Goal: Find specific page/section: Find specific page/section

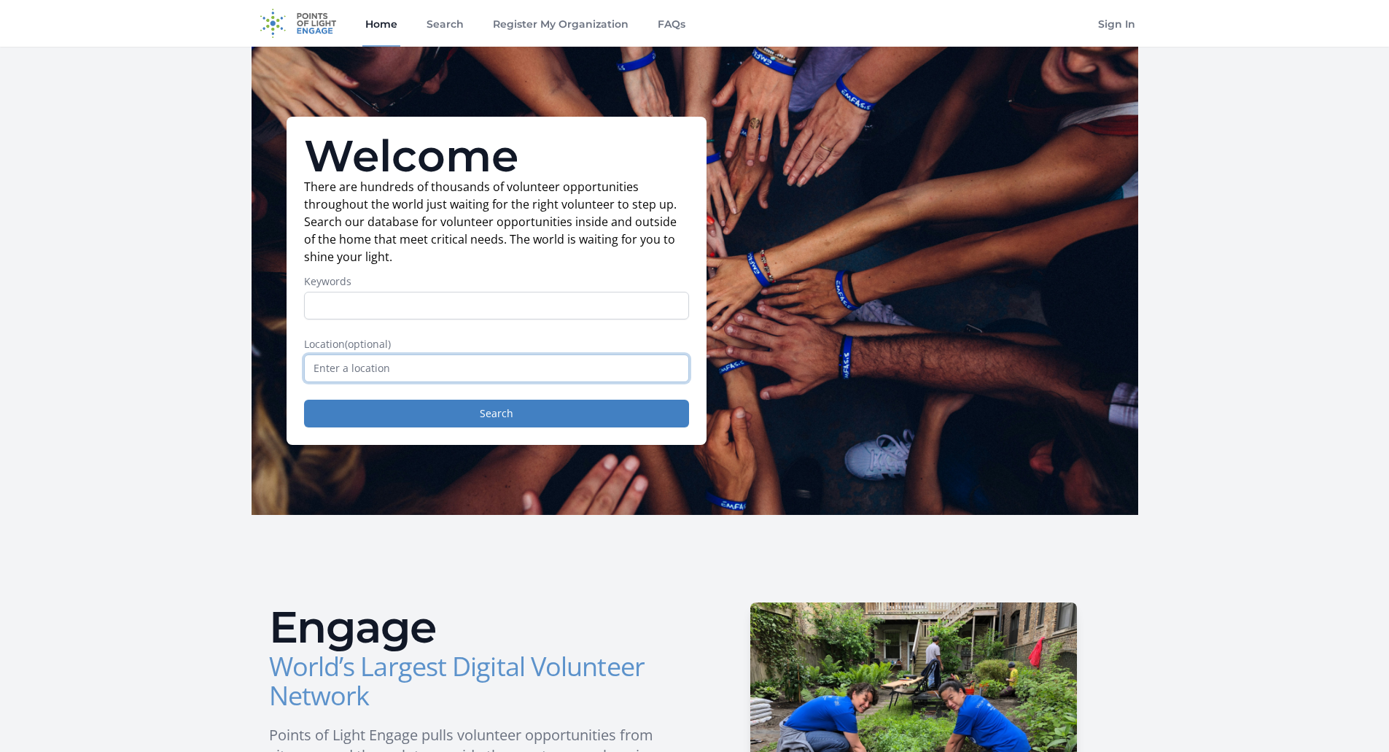
click at [334, 368] on input "text" at bounding box center [496, 368] width 385 height 28
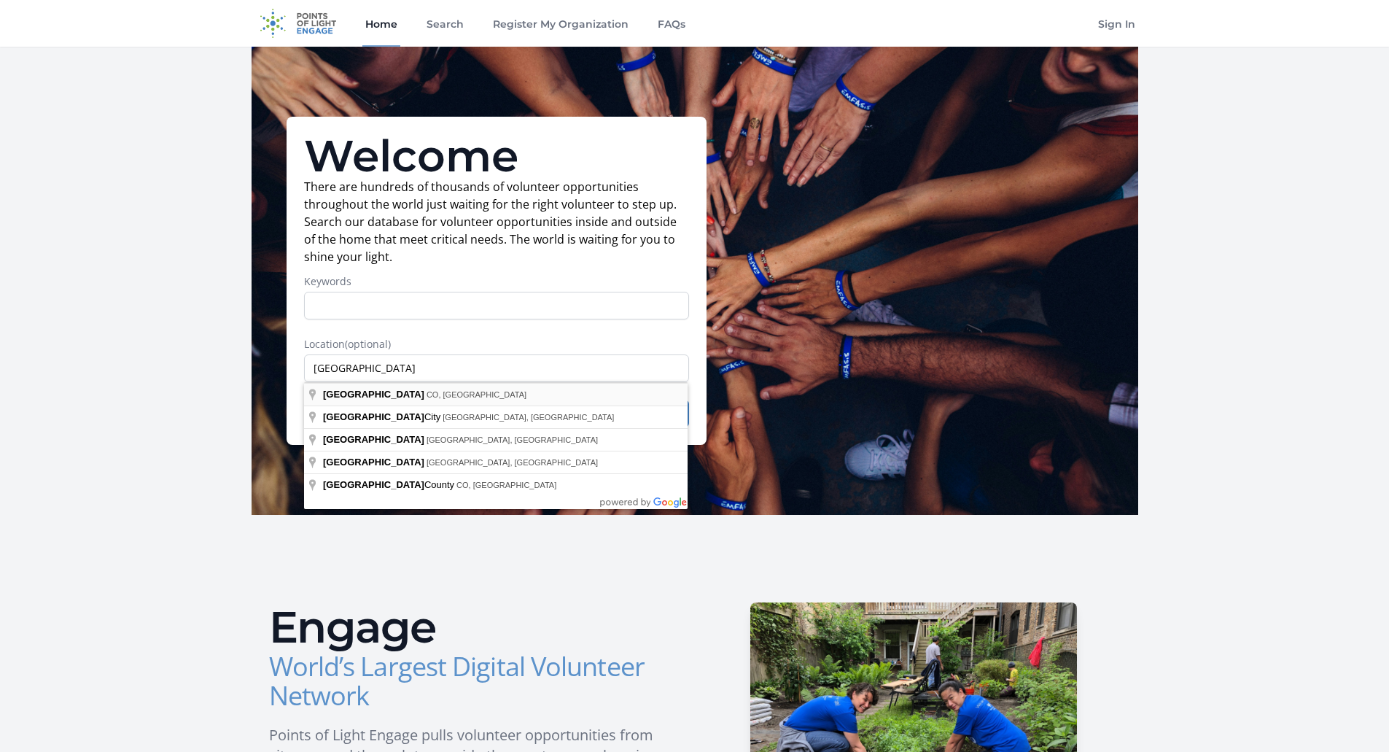
type input "[GEOGRAPHIC_DATA], [GEOGRAPHIC_DATA], [GEOGRAPHIC_DATA]"
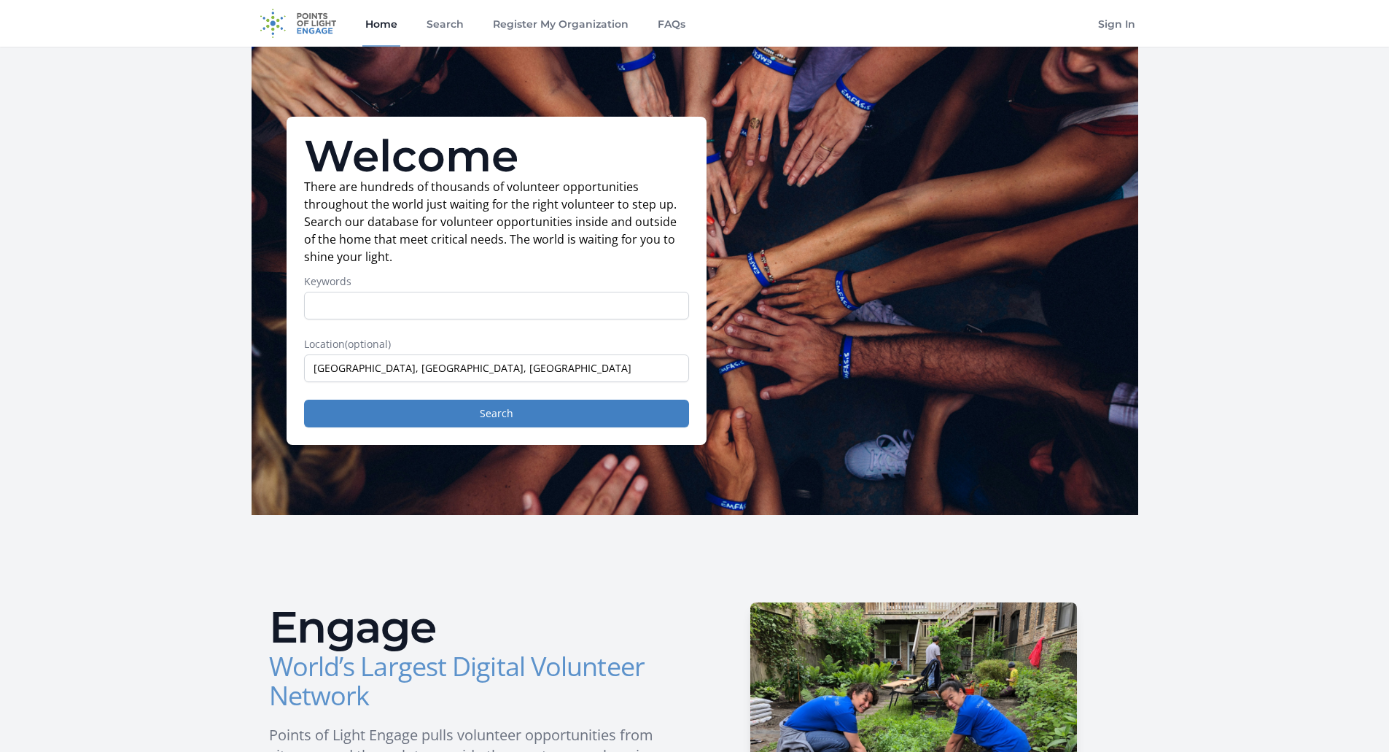
click at [434, 434] on div "Welcome There are hundreds of thousands of volunteer opportunities throughout t…" at bounding box center [496, 281] width 420 height 328
click at [443, 421] on button "Search" at bounding box center [496, 413] width 385 height 28
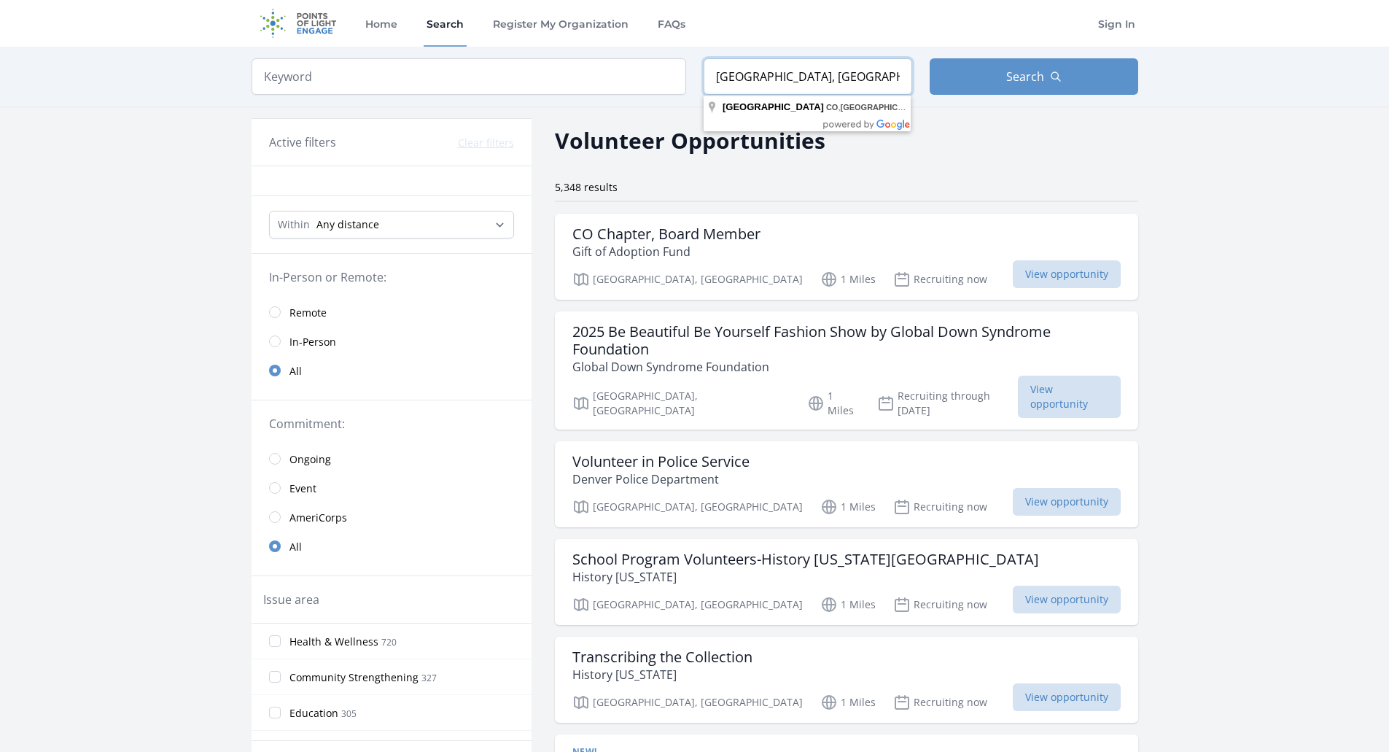
drag, startPoint x: 839, startPoint y: 77, endPoint x: 639, endPoint y: 74, distance: 199.8
click at [639, 74] on form "Keyword Location [GEOGRAPHIC_DATA], [GEOGRAPHIC_DATA], [GEOGRAPHIC_DATA] Search" at bounding box center [694, 76] width 886 height 36
type input "Silverthorne, [GEOGRAPHIC_DATA], [GEOGRAPHIC_DATA]"
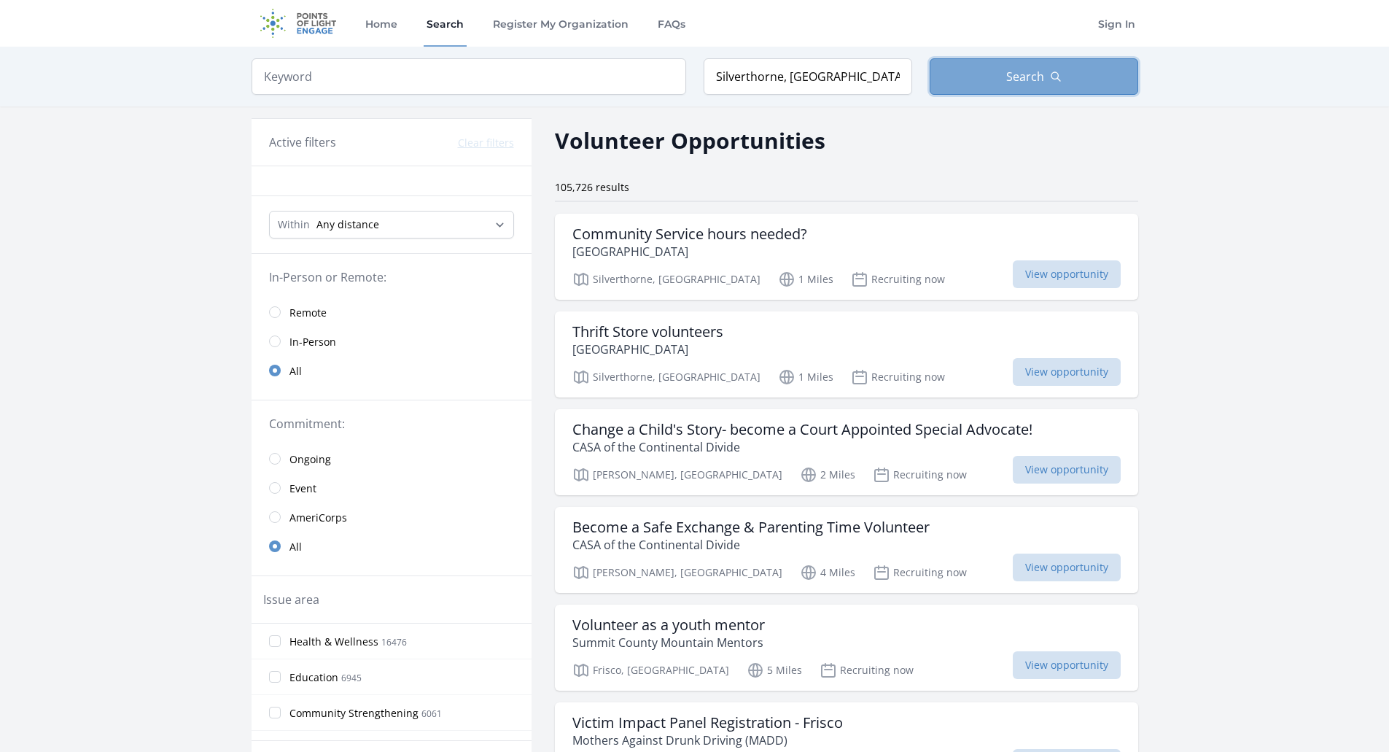
click at [983, 88] on button "Search" at bounding box center [1033, 76] width 208 height 36
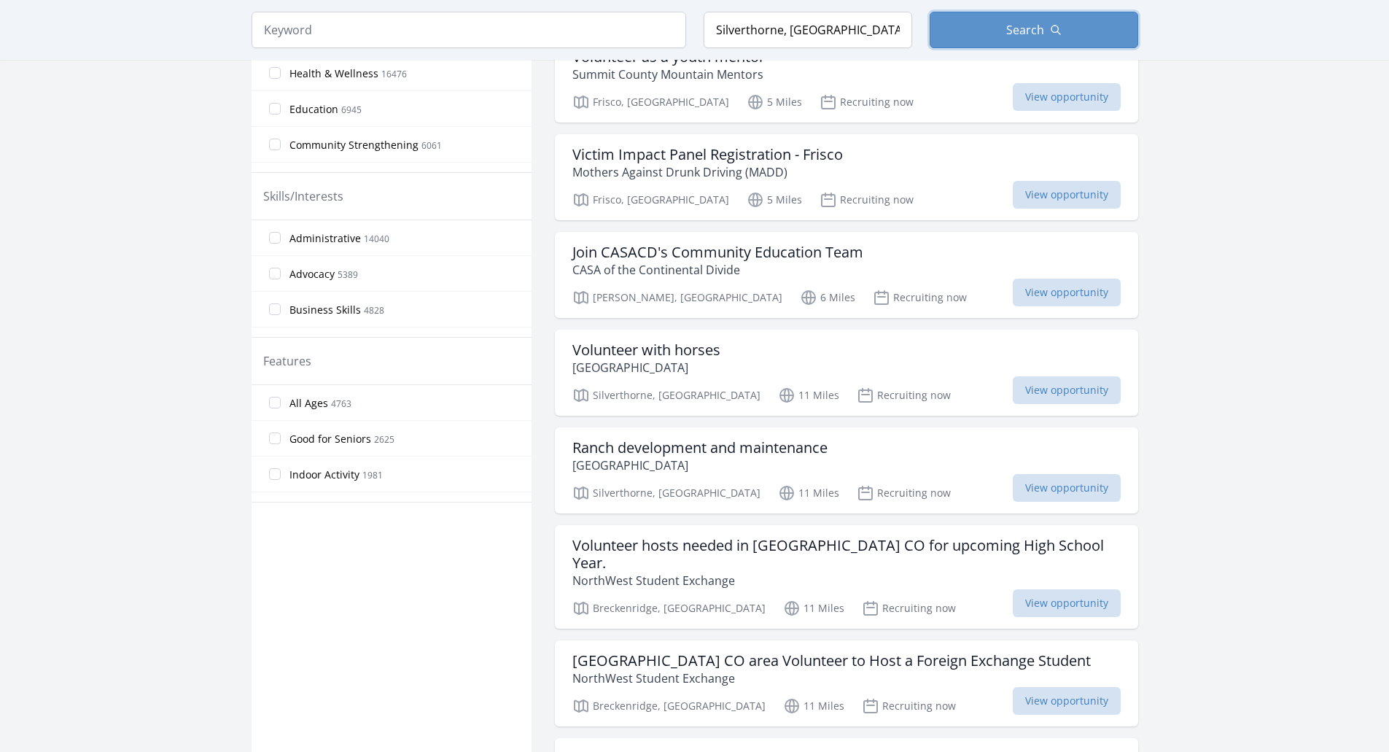
scroll to position [583, 0]
